Goal: Find specific page/section: Find specific page/section

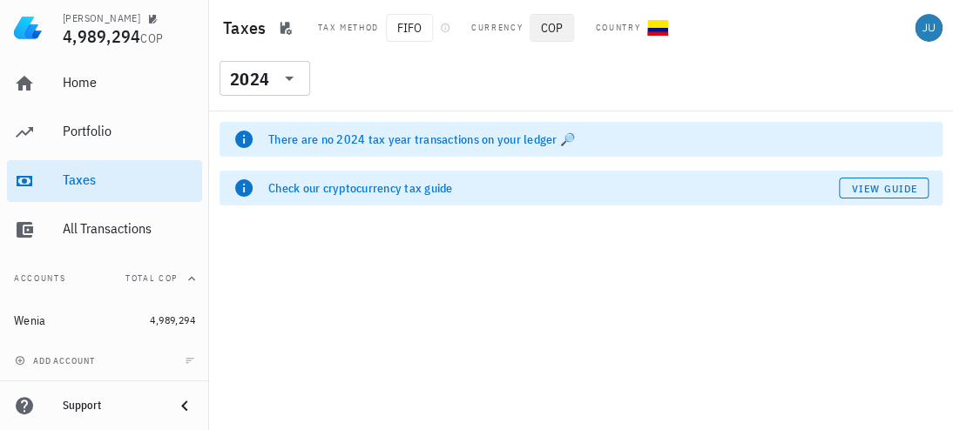
click at [560, 24] on span "COP" at bounding box center [552, 28] width 44 height 28
click at [421, 65] on div "​ 2024" at bounding box center [581, 83] width 737 height 45
click at [666, 30] on div "CO-icon" at bounding box center [657, 27] width 21 height 21
click at [622, 24] on div "Country" at bounding box center [617, 28] width 45 height 14
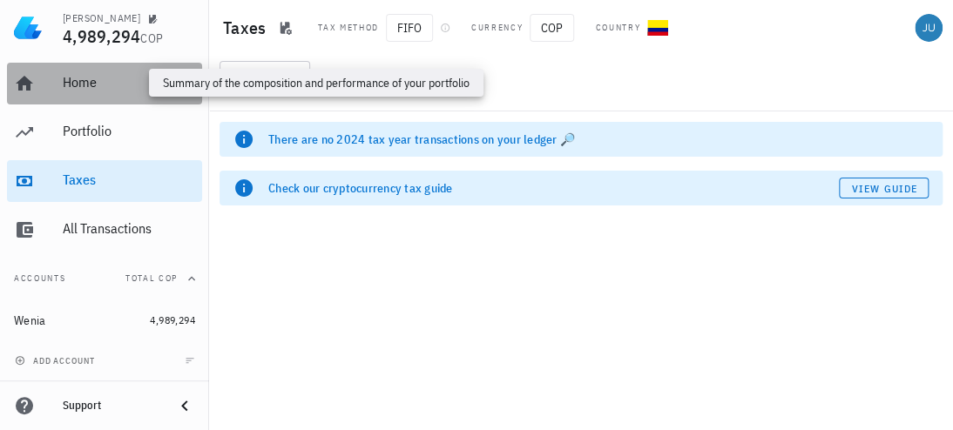
click at [80, 76] on div "Home" at bounding box center [129, 82] width 132 height 17
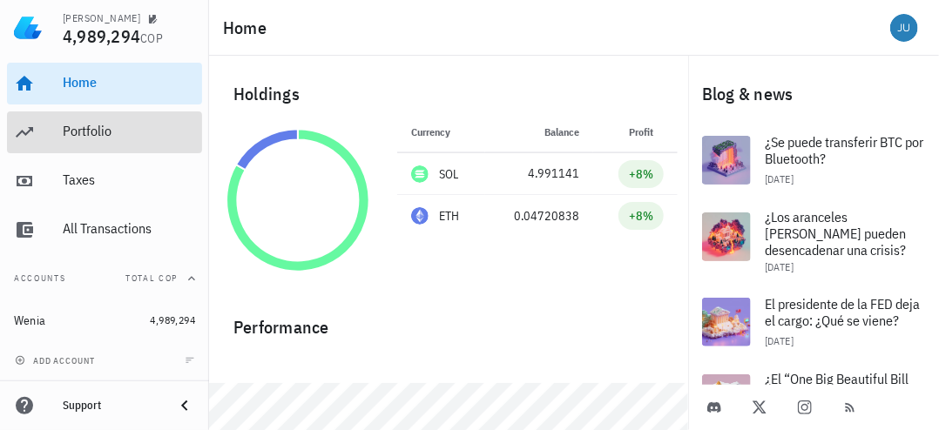
click at [79, 127] on div "Portfolio" at bounding box center [129, 131] width 132 height 17
